Goal: Task Accomplishment & Management: Complete application form

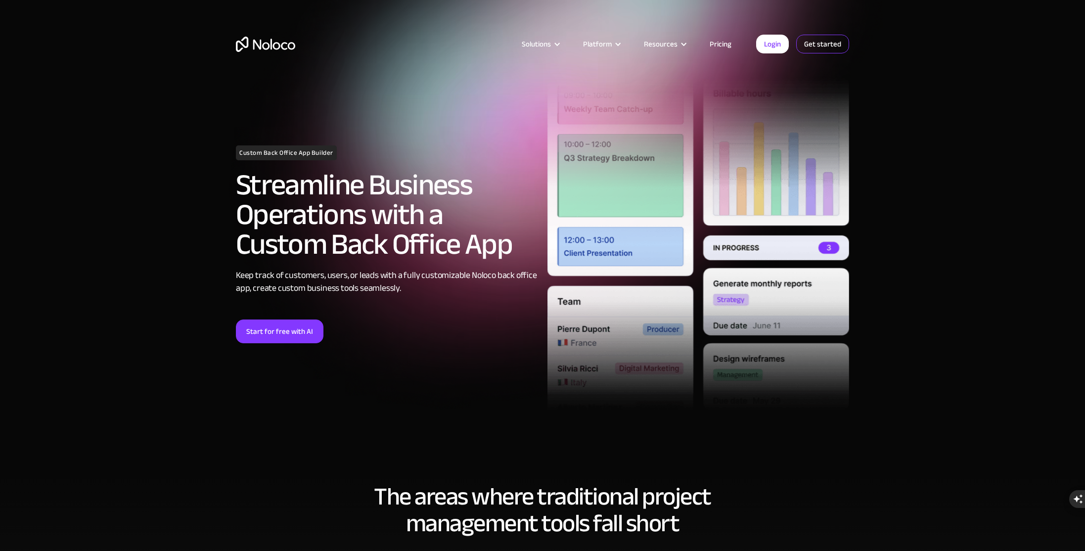
click at [0, 0] on link "Get started" at bounding box center [0, 0] width 0 height 0
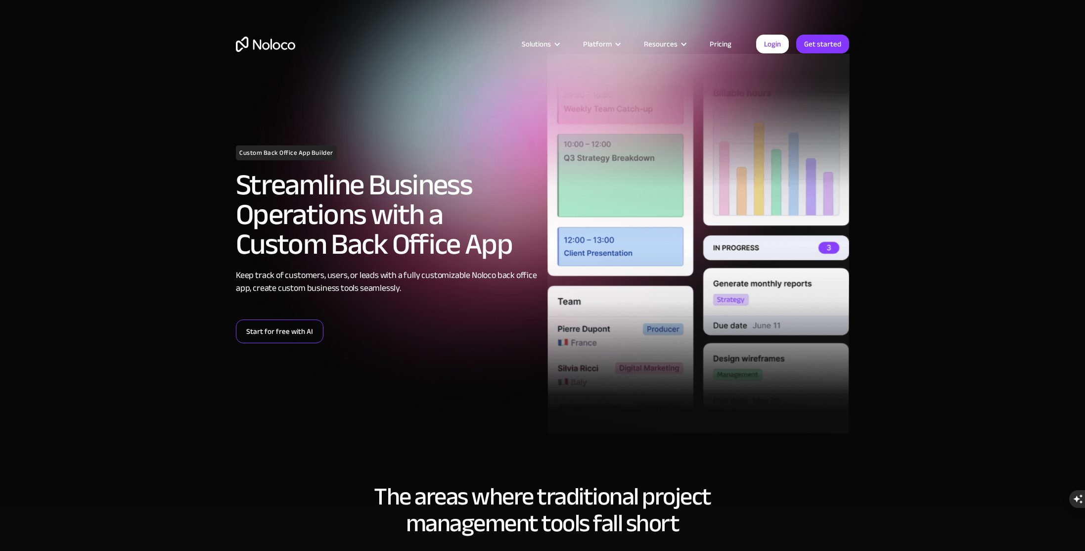
click at [278, 329] on link "Start for free with AI" at bounding box center [280, 332] width 88 height 24
click at [721, 191] on img at bounding box center [698, 244] width 303 height 380
click at [278, 340] on link "Start for free with AI" at bounding box center [280, 332] width 88 height 24
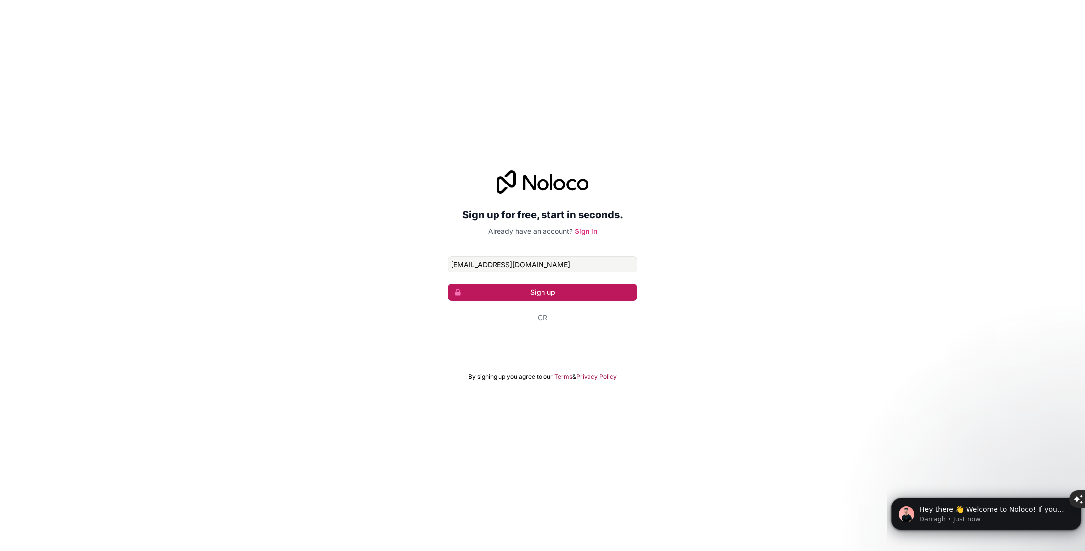
type input "anjisnudutta@gmail.com"
click at [511, 297] on button "Sign up" at bounding box center [543, 292] width 190 height 17
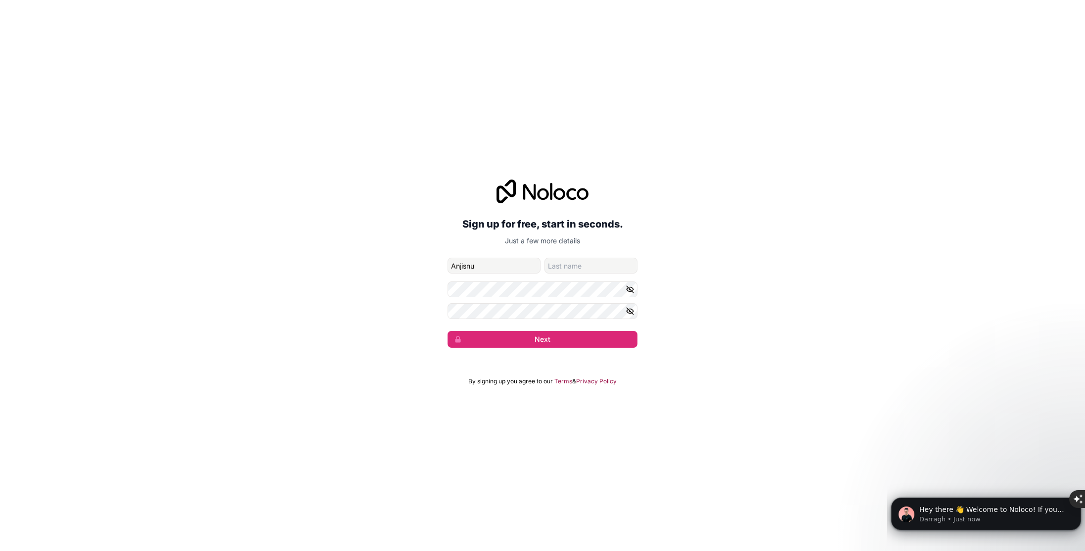
type input "Anjisnu"
type input "Dutta"
click at [511, 338] on button "Next" at bounding box center [543, 339] width 190 height 17
